Goal: Task Accomplishment & Management: Manage account settings

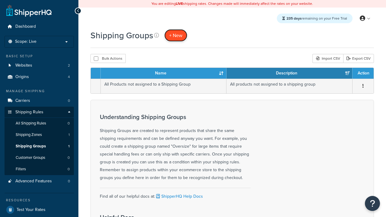
click at [176, 35] on span "+ New" at bounding box center [175, 35] width 13 height 7
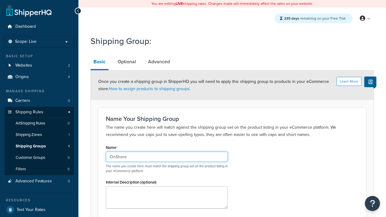
type input "OnShore"
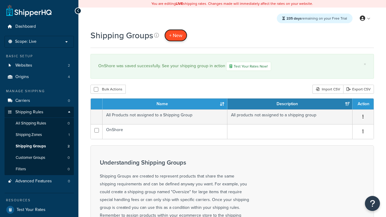
click at [176, 35] on span "+ New" at bounding box center [175, 35] width 13 height 7
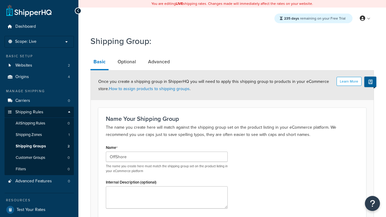
type input "OffShore"
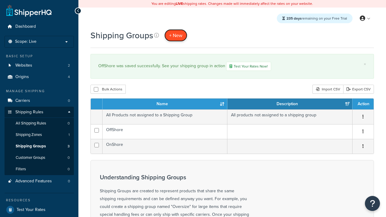
click at [176, 35] on span "+ New" at bounding box center [175, 35] width 13 height 7
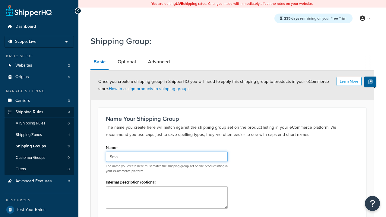
type input "Small"
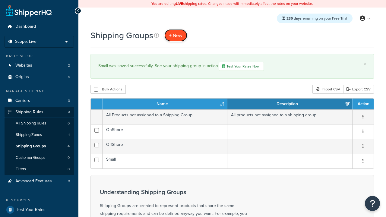
click at [176, 35] on span "+ New" at bounding box center [175, 35] width 13 height 7
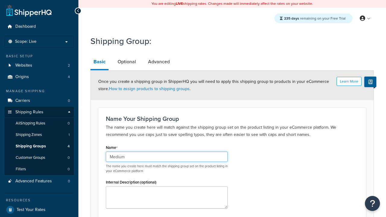
type input "Medium"
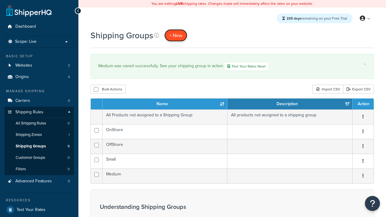
click at [176, 35] on span "+ New" at bounding box center [175, 35] width 13 height 7
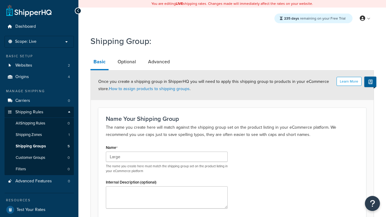
scroll to position [59, 0]
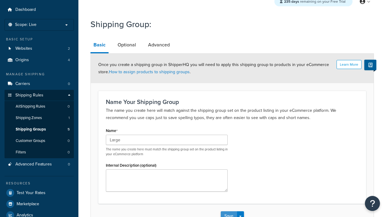
type input "Large"
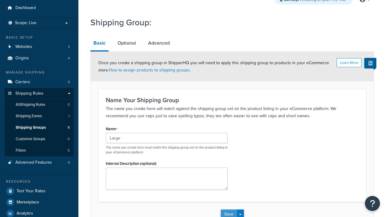
click at [228, 209] on button "Save" at bounding box center [229, 214] width 16 height 10
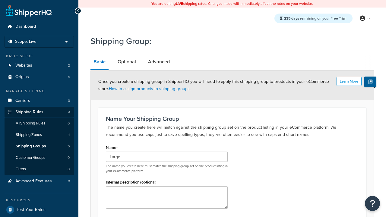
scroll to position [0, 0]
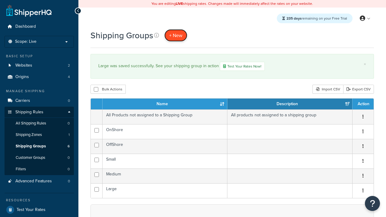
click at [176, 35] on span "+ New" at bounding box center [175, 35] width 13 height 7
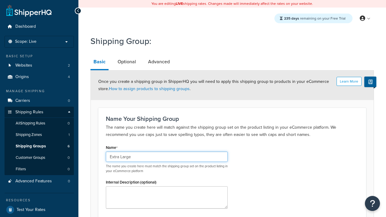
type input "Extra Large"
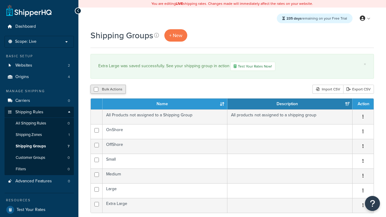
click at [108, 90] on button "Bulk Actions" at bounding box center [107, 89] width 35 height 9
checkbox input "true"
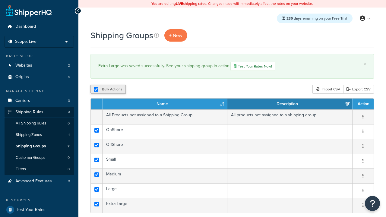
checkbox input "true"
click at [0, 0] on button "Duplicate" at bounding box center [0, 0] width 0 height 0
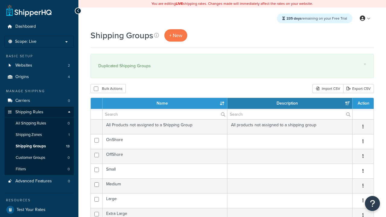
select select "15"
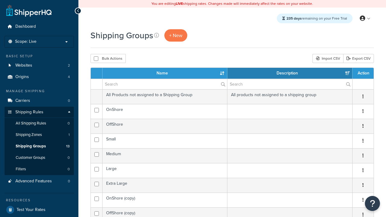
select select "15"
click at [108, 59] on button "Bulk Actions" at bounding box center [107, 58] width 35 height 9
checkbox input "true"
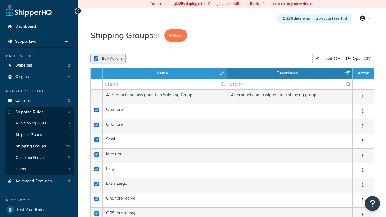
checkbox input "true"
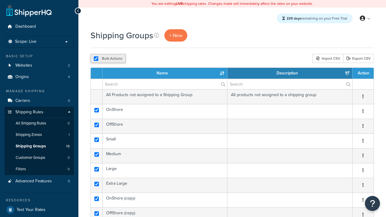
checkbox input "true"
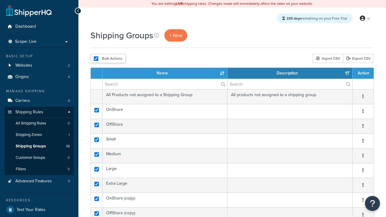
click at [0, 0] on button "Delete" at bounding box center [0, 0] width 0 height 0
